Goal: Task Accomplishment & Management: Manage account settings

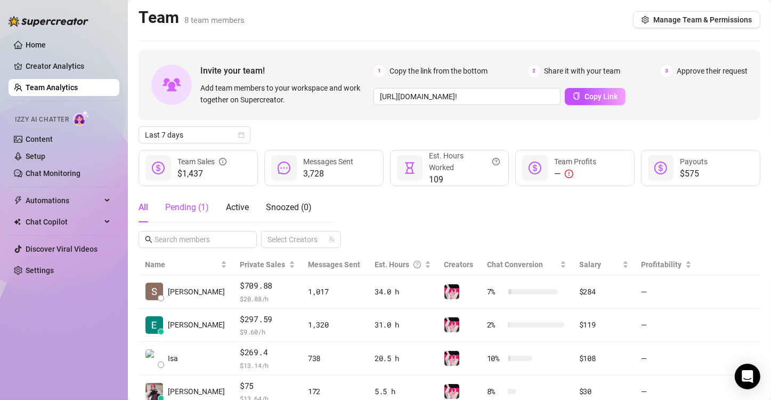
click at [190, 207] on div "Pending ( 1 )" at bounding box center [187, 207] width 44 height 13
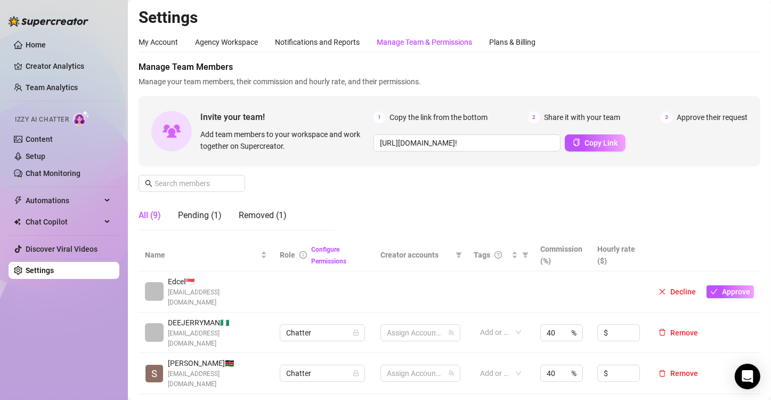
click at [512, 50] on div "Plans & Billing" at bounding box center [512, 42] width 46 height 20
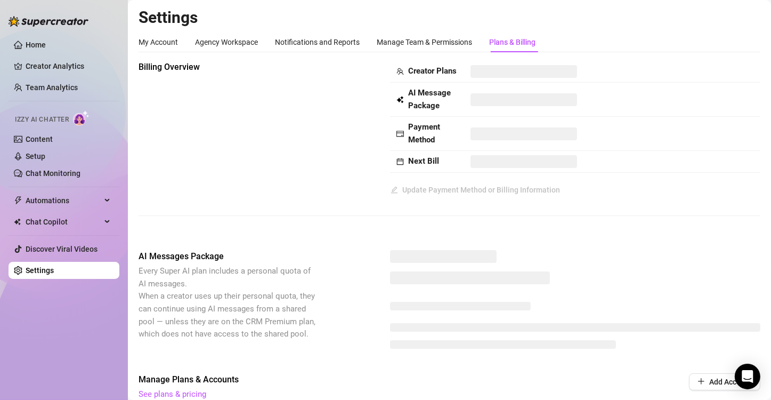
click at [203, 212] on div "Billing Overview Creator Plans AI Message Package Payment Method Next Bill Upda…" at bounding box center [450, 147] width 622 height 172
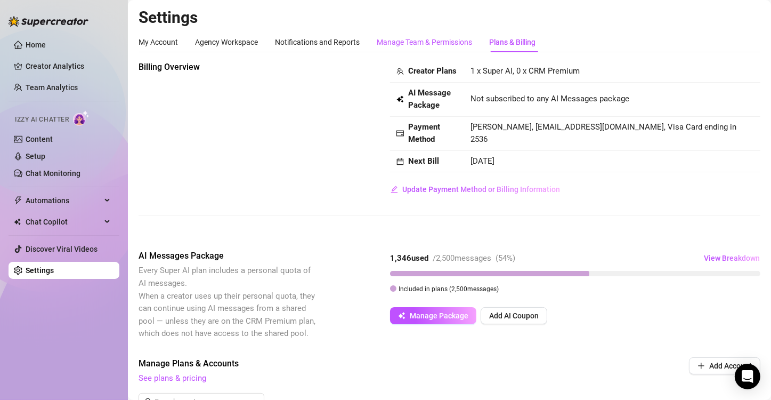
click at [423, 42] on div "Manage Team & Permissions" at bounding box center [424, 42] width 95 height 12
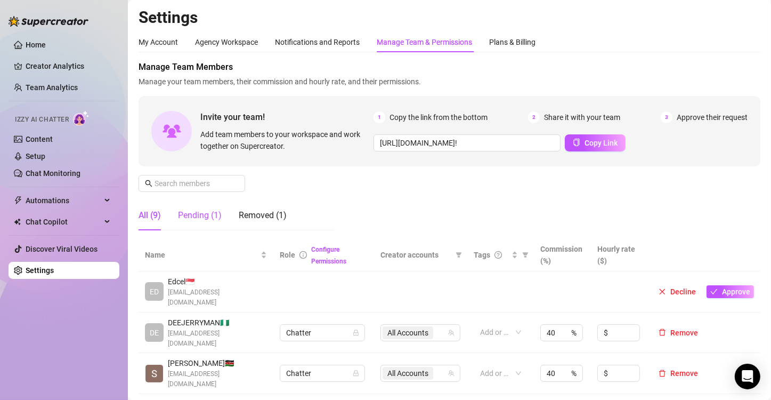
click at [200, 215] on div "Pending (1)" at bounding box center [200, 215] width 44 height 13
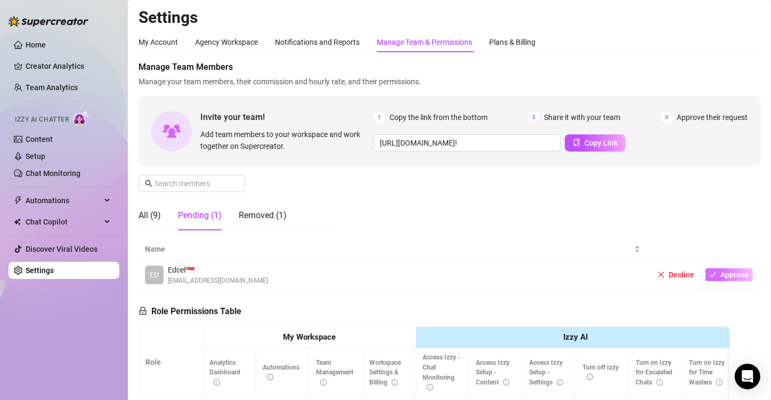
click at [721, 268] on button "Approve" at bounding box center [729, 274] width 47 height 13
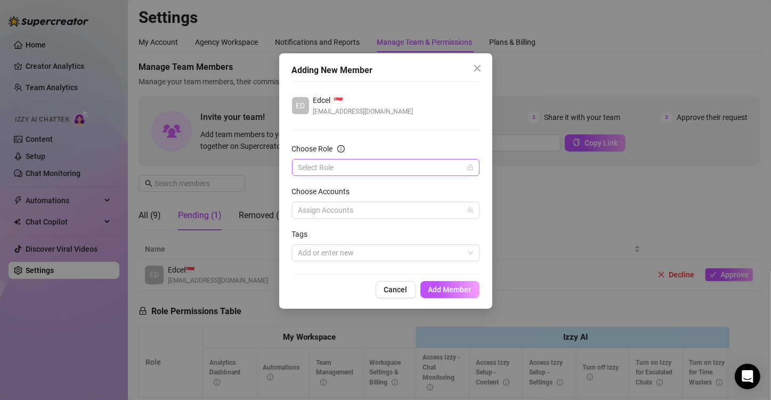
click at [353, 171] on input "Choose Role" at bounding box center [380, 167] width 165 height 16
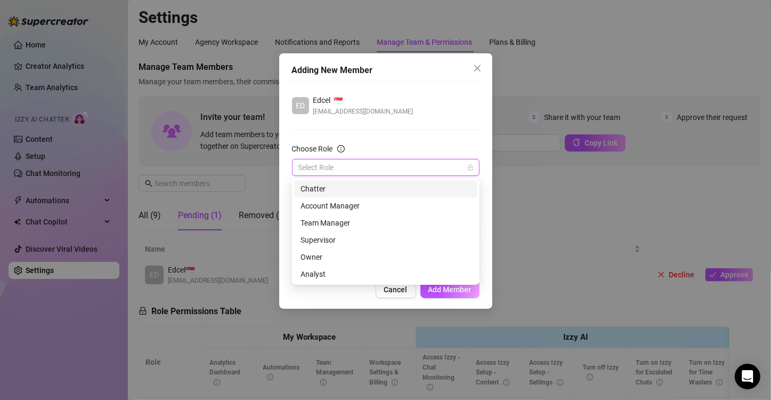
click at [345, 185] on div "Chatter" at bounding box center [386, 189] width 171 height 12
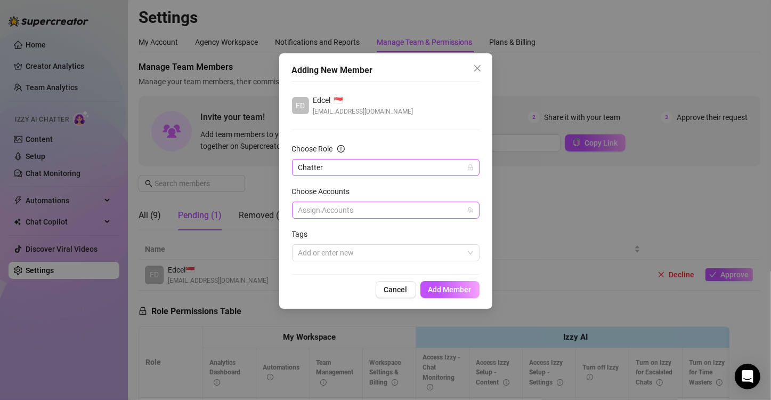
click at [345, 209] on div at bounding box center [380, 209] width 172 height 15
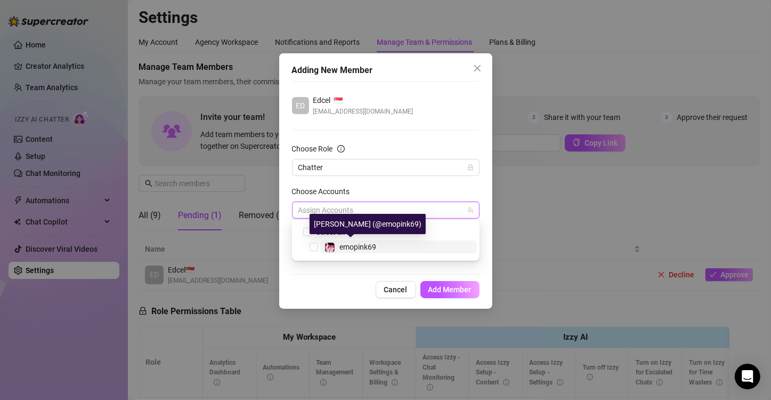
click at [348, 246] on span "emopink69" at bounding box center [357, 246] width 37 height 9
checkbox input "true"
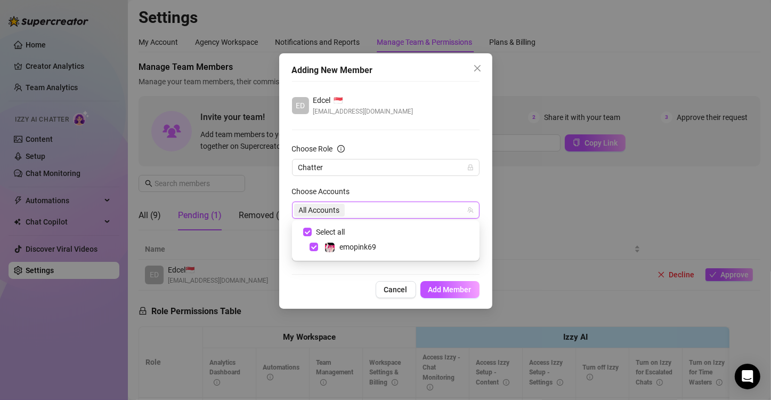
click at [442, 279] on div "Adding New Member ED Edcel 🇸🇬 [EMAIL_ADDRESS][DOMAIN_NAME] Choose Role Chatter …" at bounding box center [385, 180] width 213 height 255
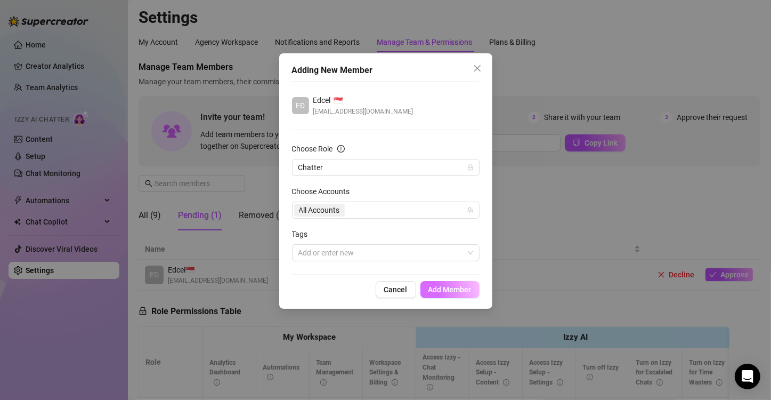
click at [445, 290] on span "Add Member" at bounding box center [449, 289] width 43 height 9
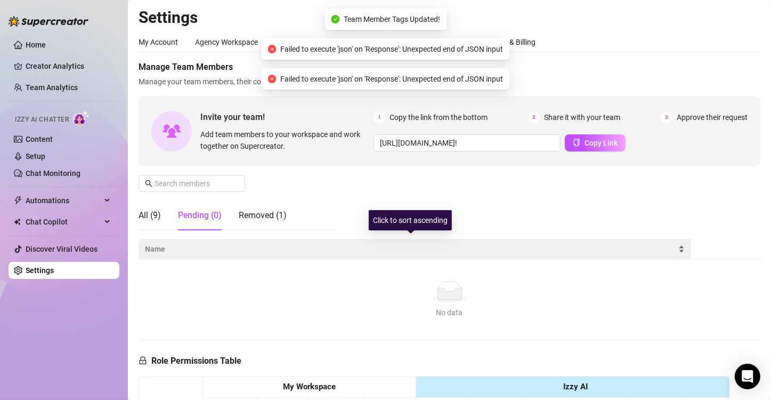
scroll to position [45, 0]
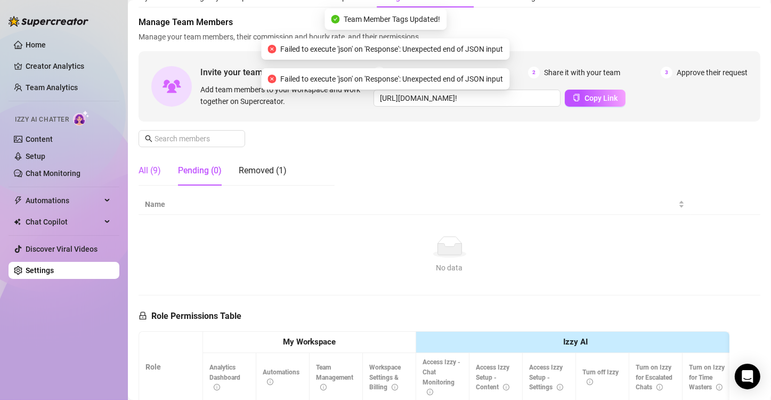
click at [149, 168] on div "All (9)" at bounding box center [150, 170] width 22 height 13
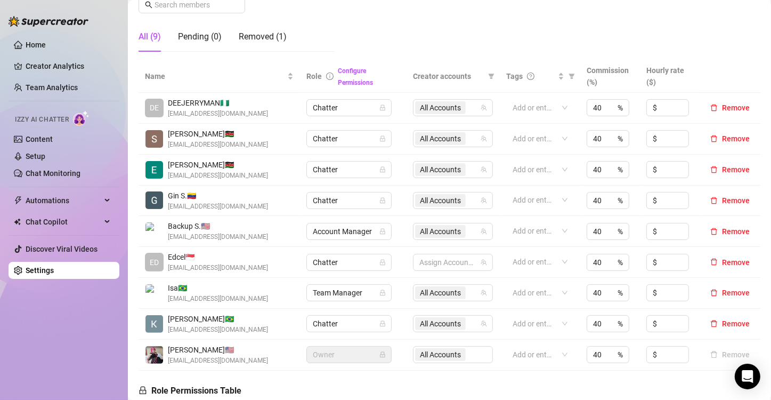
scroll to position [176, 0]
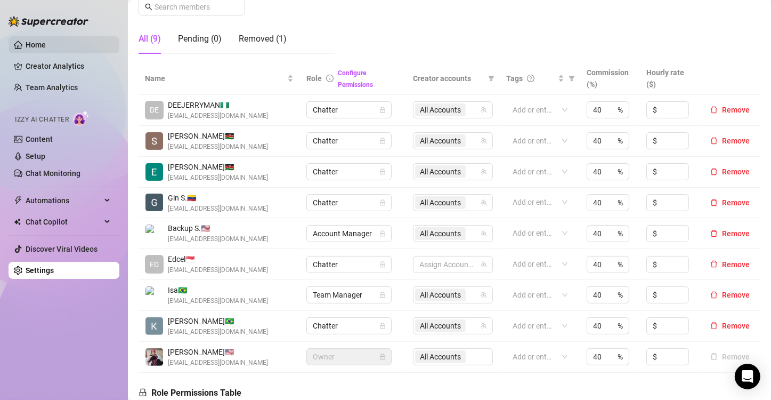
click at [46, 45] on link "Home" at bounding box center [36, 44] width 20 height 9
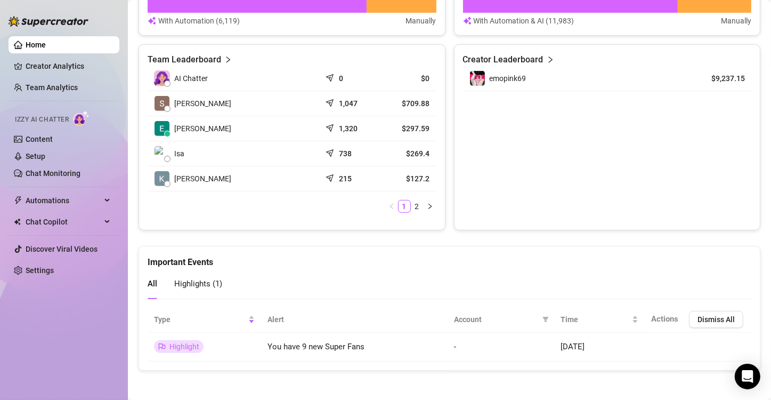
scroll to position [475, 0]
click at [44, 63] on link "Creator Analytics" at bounding box center [68, 66] width 85 height 17
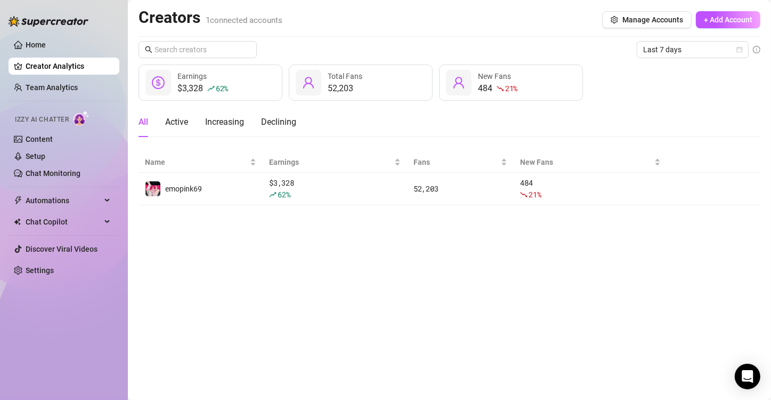
click at [382, 252] on main "Creators 1 connected accounts Manage Accounts + Add Account Last 7 days $3,328 …" at bounding box center [449, 200] width 643 height 400
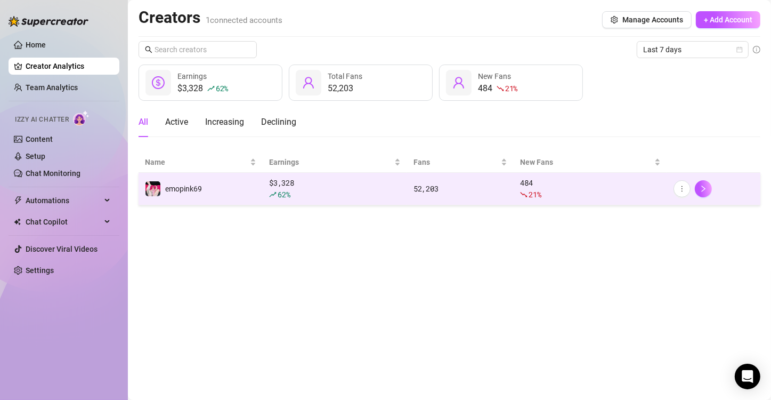
click at [392, 195] on div "62 %" at bounding box center [335, 195] width 132 height 12
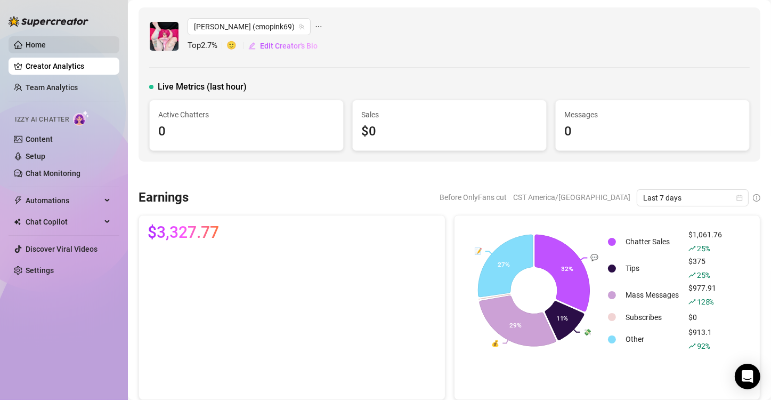
click at [46, 43] on link "Home" at bounding box center [36, 44] width 20 height 9
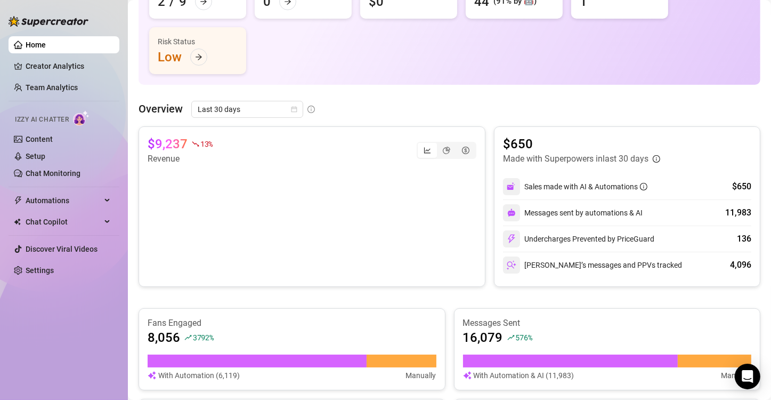
scroll to position [121, 0]
click at [484, 207] on div "$9,237 13 % Revenue $650 Made with Superpowers in last 30 days Sales made with …" at bounding box center [450, 206] width 622 height 160
click at [401, 107] on div "Overview Last 30 days" at bounding box center [450, 108] width 622 height 17
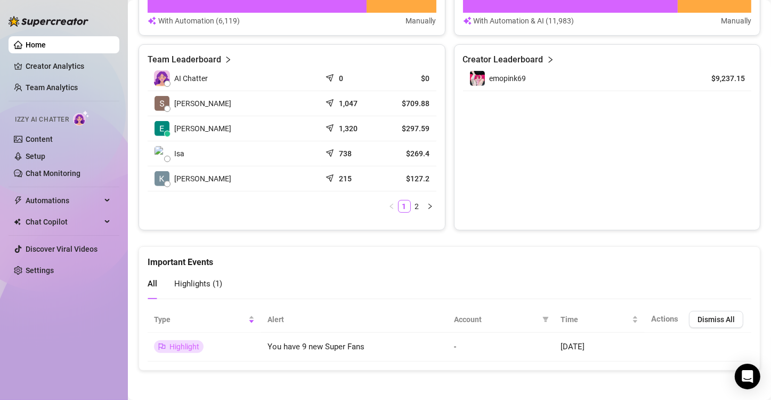
scroll to position [475, 0]
click at [200, 288] on div "Highlights ( 1 )" at bounding box center [198, 283] width 48 height 13
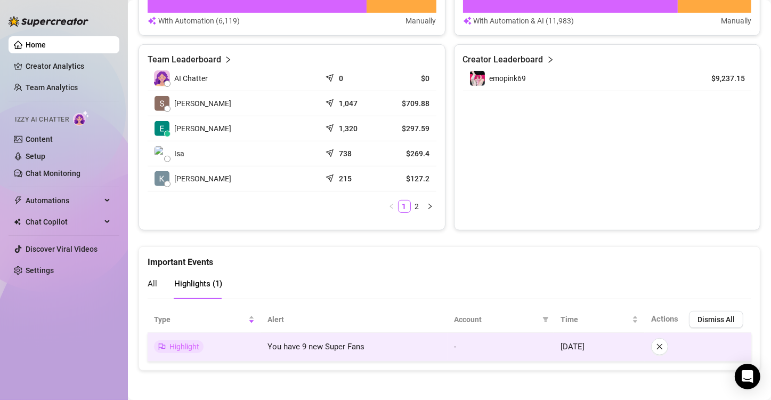
click at [250, 355] on td "Highlight" at bounding box center [204, 347] width 113 height 29
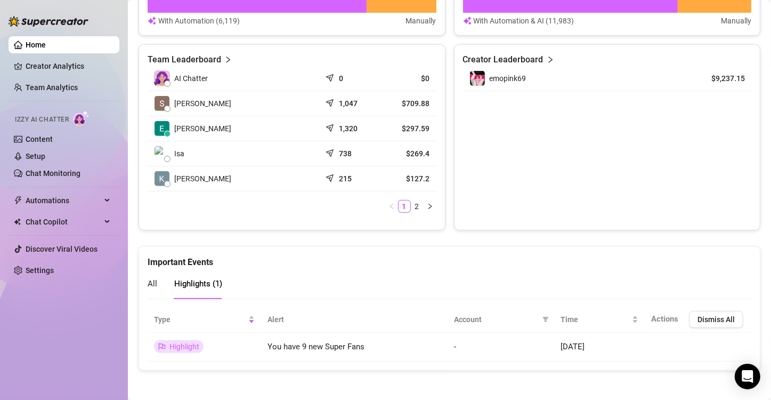
scroll to position [0, 0]
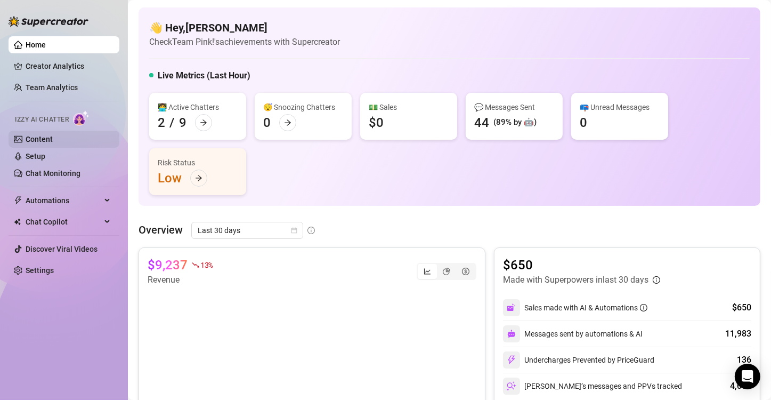
click at [28, 135] on link "Content" at bounding box center [39, 139] width 27 height 9
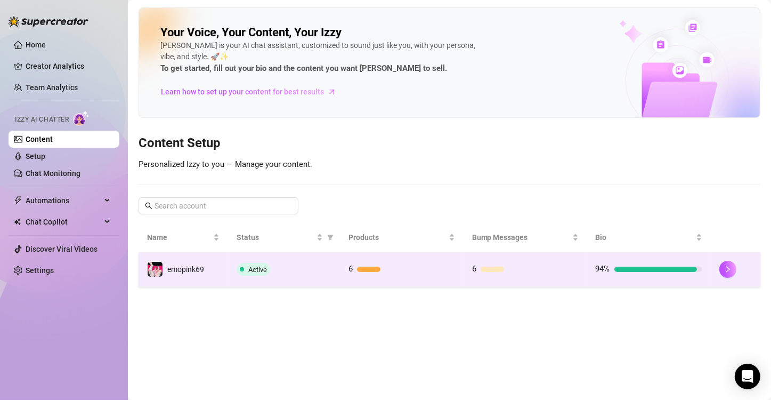
click at [265, 266] on span "Active" at bounding box center [257, 269] width 19 height 8
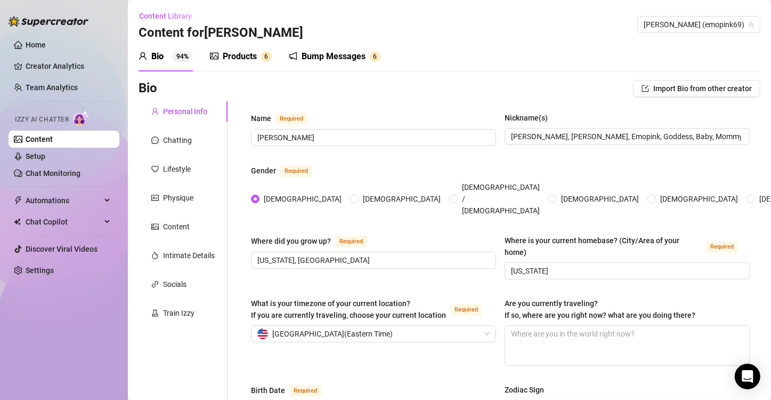
radio input "true"
type input "[DATE]"
click at [169, 50] on div "Bio 94%" at bounding box center [166, 56] width 54 height 13
click at [53, 199] on span "Automations" at bounding box center [64, 200] width 76 height 17
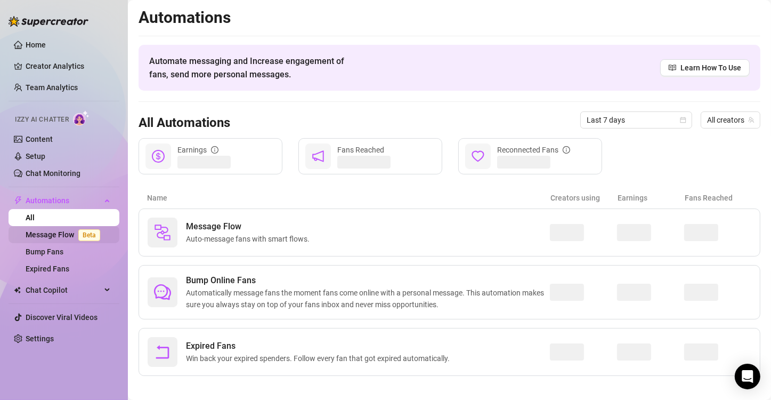
click at [61, 232] on link "Message Flow Beta" at bounding box center [65, 234] width 79 height 9
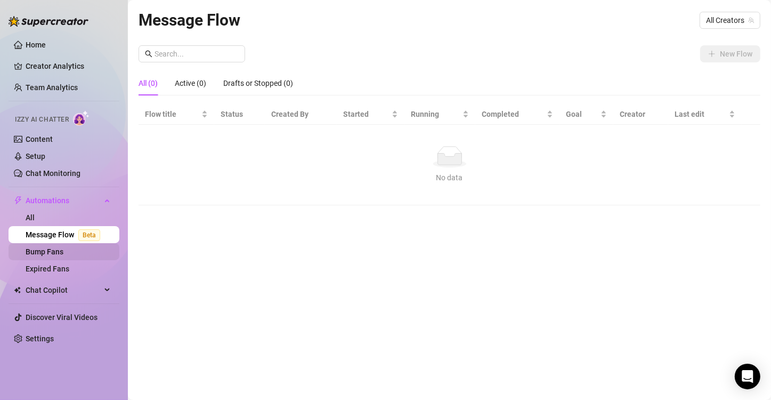
click at [58, 254] on link "Bump Fans" at bounding box center [45, 251] width 38 height 9
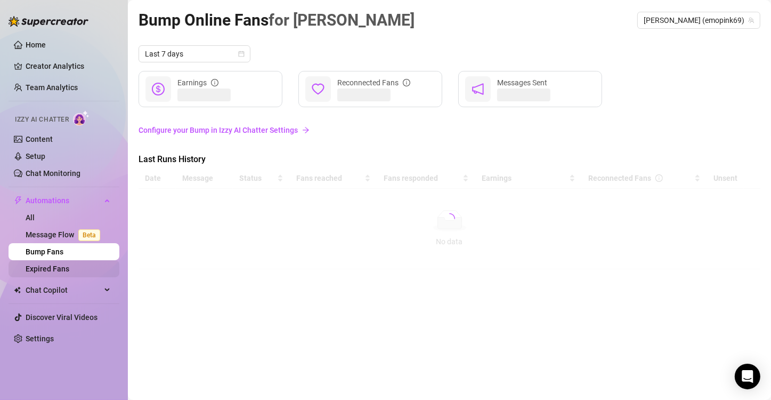
click at [60, 268] on link "Expired Fans" at bounding box center [48, 268] width 44 height 9
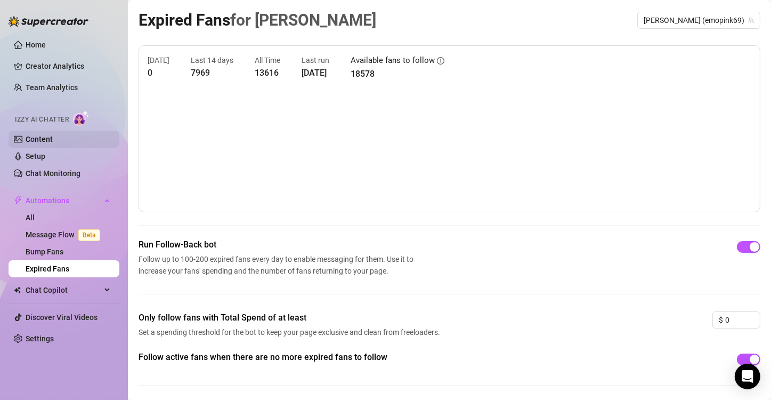
click at [40, 135] on link "Content" at bounding box center [39, 139] width 27 height 9
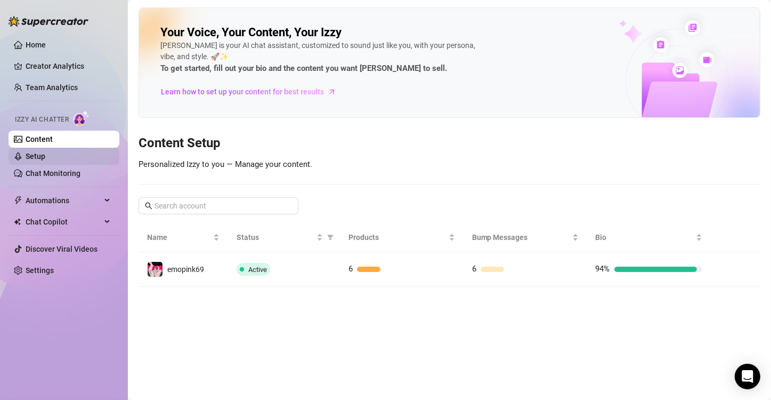
click at [39, 154] on link "Setup" at bounding box center [36, 156] width 20 height 9
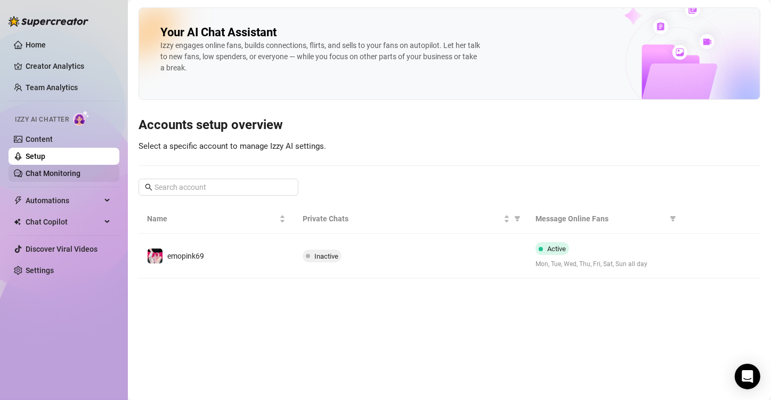
click at [46, 169] on link "Chat Monitoring" at bounding box center [53, 173] width 55 height 9
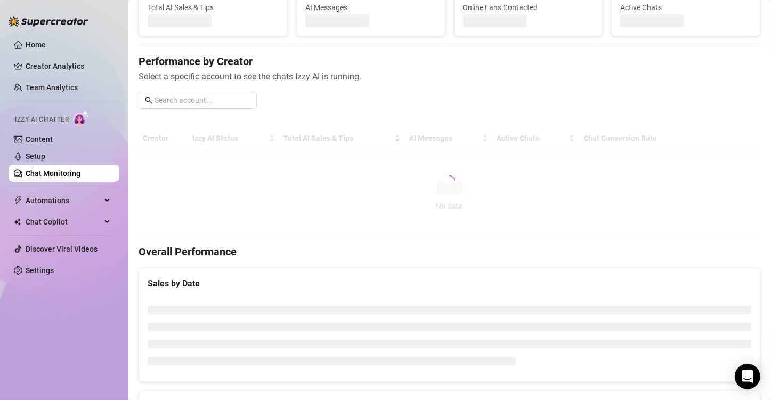
scroll to position [68, 0]
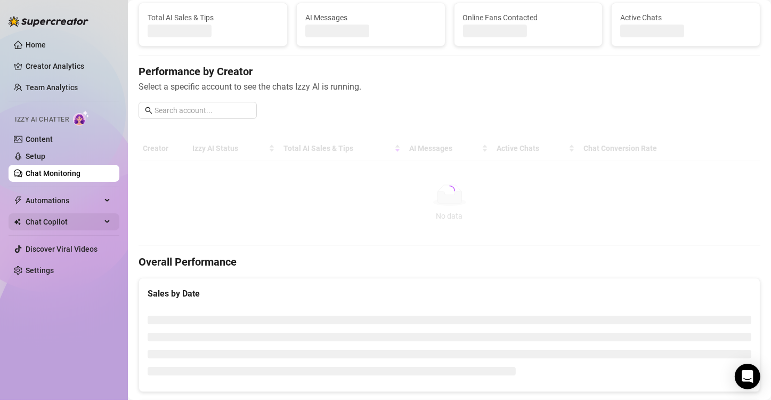
click at [72, 220] on span "Chat Copilot" at bounding box center [64, 221] width 76 height 17
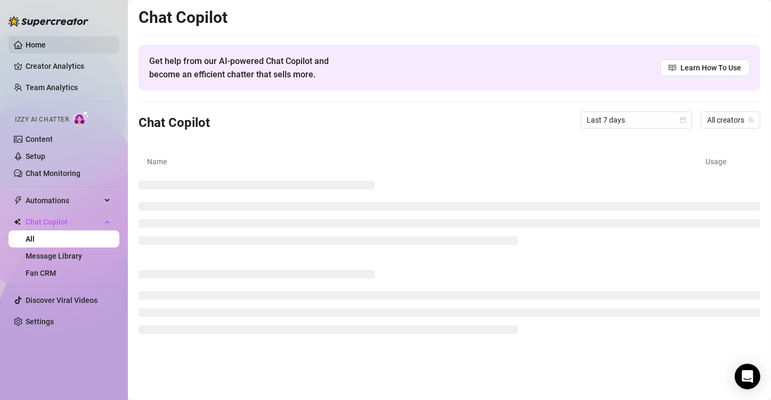
click at [43, 40] on link "Home" at bounding box center [36, 44] width 20 height 9
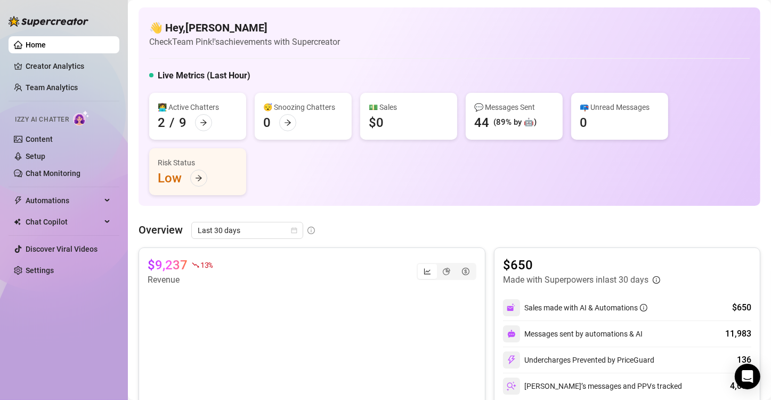
click at [479, 229] on div "Overview Last 30 days" at bounding box center [450, 230] width 622 height 17
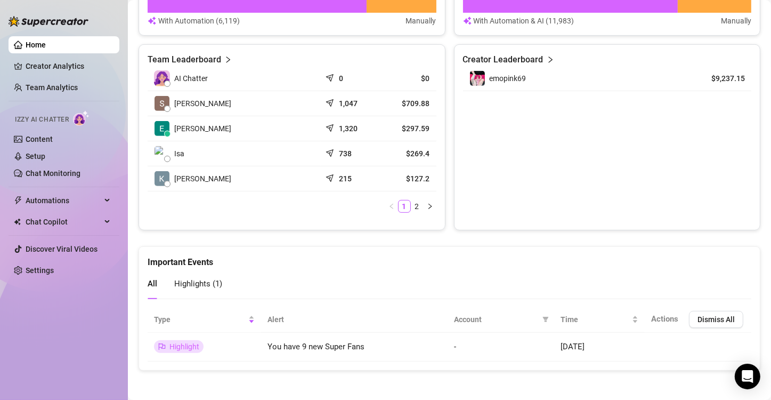
scroll to position [360, 0]
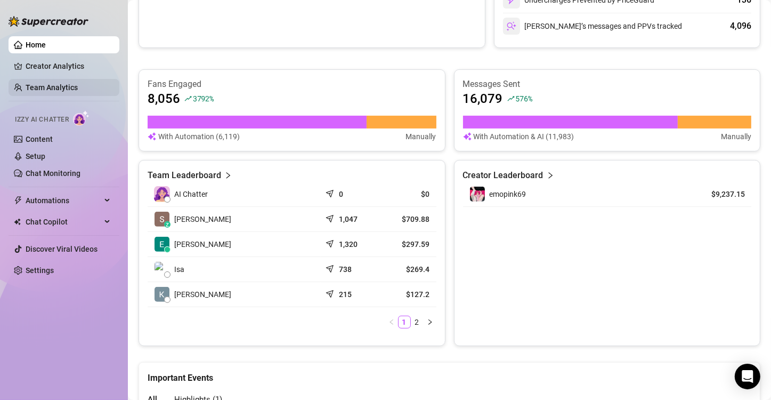
click at [54, 90] on link "Team Analytics" at bounding box center [52, 87] width 52 height 9
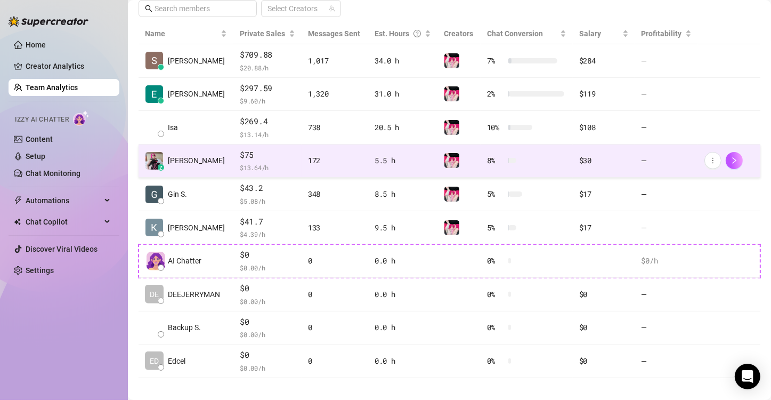
scroll to position [239, 0]
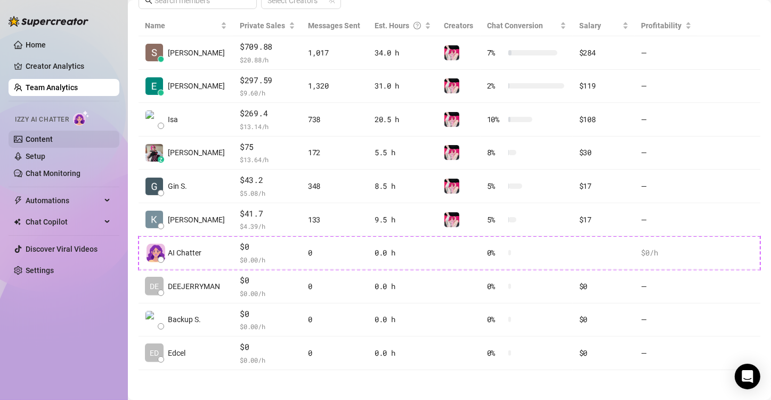
click at [53, 139] on link "Content" at bounding box center [39, 139] width 27 height 9
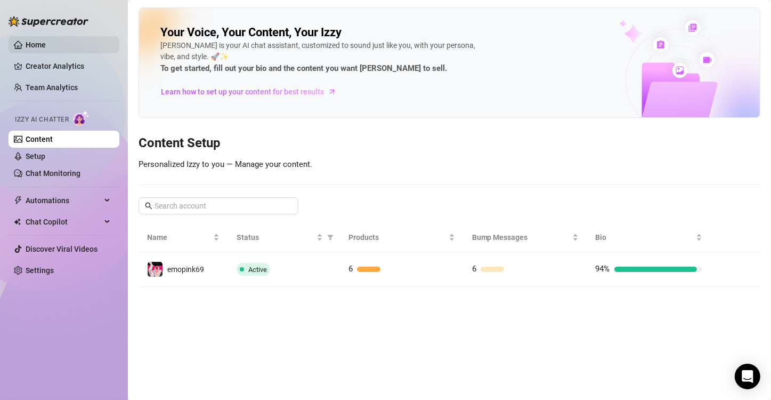
drag, startPoint x: 34, startPoint y: 54, endPoint x: 34, endPoint y: 47, distance: 6.9
click at [34, 47] on ul "Home Creator Analytics Team Analytics Izzy AI Chatter Content Setup Chat Monito…" at bounding box center [64, 157] width 111 height 251
click at [34, 47] on link "Home" at bounding box center [36, 44] width 20 height 9
